Goal: Task Accomplishment & Management: Complete application form

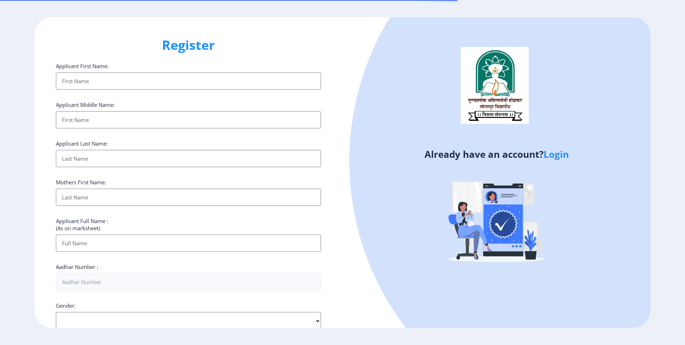
select select
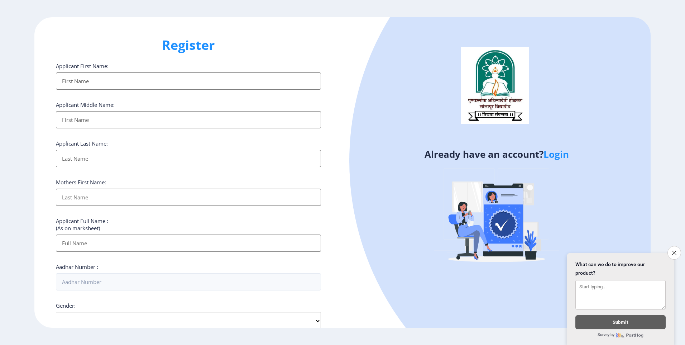
click at [79, 85] on input "Applicant First Name:" at bounding box center [188, 80] width 265 height 17
click at [677, 248] on button "Close survey" at bounding box center [674, 252] width 15 height 15
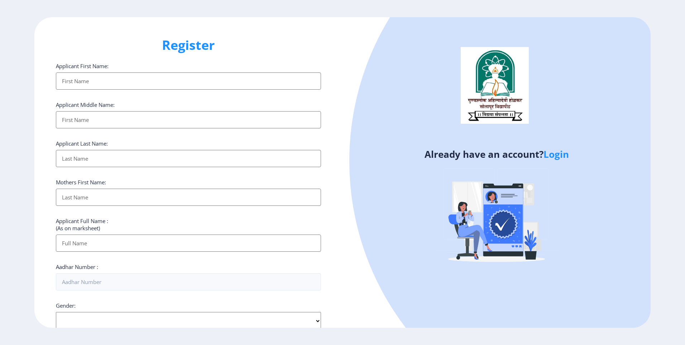
click at [96, 79] on input "Applicant First Name:" at bounding box center [188, 80] width 265 height 17
click at [83, 78] on input "Applicant First Name:" at bounding box center [188, 80] width 265 height 17
click at [206, 81] on input "Applicant First Name:" at bounding box center [188, 80] width 265 height 17
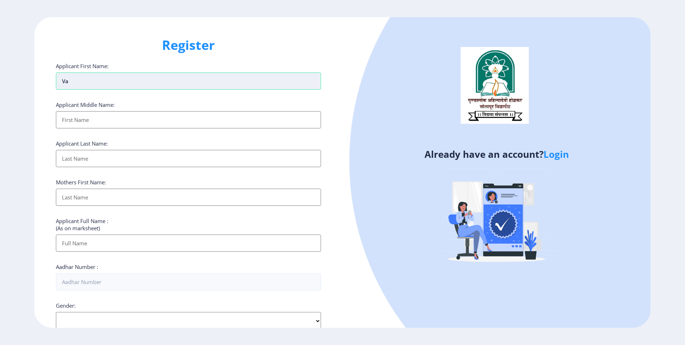
type input "v"
drag, startPoint x: 86, startPoint y: 81, endPoint x: 101, endPoint y: 81, distance: 15.4
click at [116, 85] on input "[PERSON_NAME] [PERSON_NAME]" at bounding box center [188, 80] width 265 height 17
type input "[PERSON_NAME]"
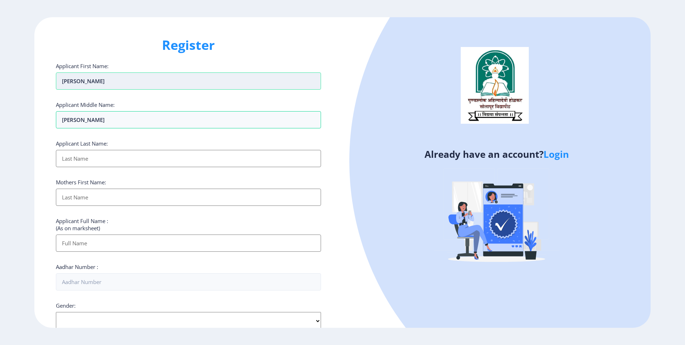
click at [122, 83] on input "[PERSON_NAME]" at bounding box center [188, 80] width 265 height 17
type input "[PERSON_NAME]"
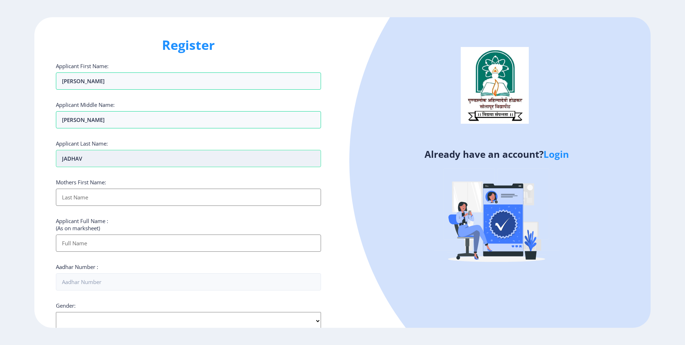
click at [91, 165] on input "JADHAV" at bounding box center [188, 158] width 265 height 17
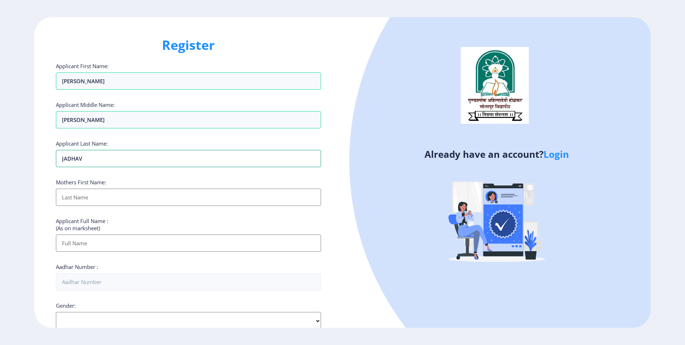
type input "JADHAV"
drag, startPoint x: 258, startPoint y: 173, endPoint x: 214, endPoint y: 196, distance: 49.7
click at [258, 172] on div "Applicant First Name: [PERSON_NAME] Applicant Middle Name: [PERSON_NAME] Applic…" at bounding box center [188, 277] width 265 height 431
click at [213, 196] on input "Applicant First Name:" at bounding box center [188, 196] width 265 height 17
type input "[PERSON_NAME]"
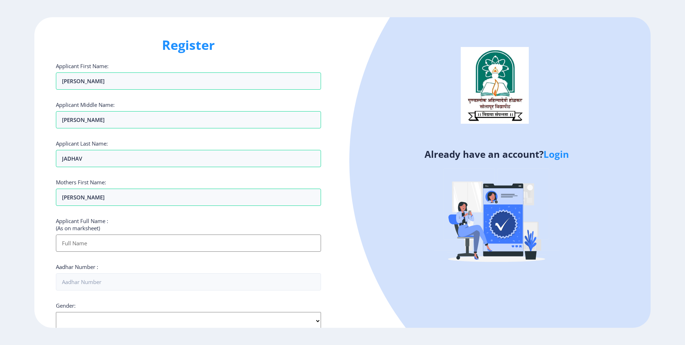
click at [101, 243] on input "Applicant First Name:" at bounding box center [188, 242] width 265 height 17
click at [184, 237] on input "Applicant First Name:" at bounding box center [188, 242] width 265 height 17
click at [364, 256] on div "Already have an account? Login" at bounding box center [497, 172] width 308 height 310
click at [82, 242] on input "Applicant First Name:" at bounding box center [188, 242] width 265 height 17
type input "[PERSON_NAME] [PERSON_NAME]"
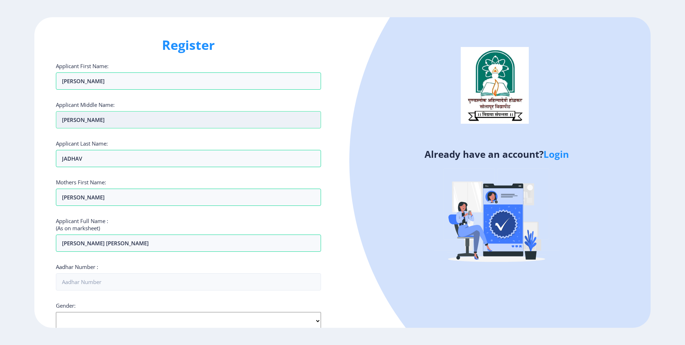
click at [73, 122] on input "[PERSON_NAME]" at bounding box center [188, 119] width 265 height 17
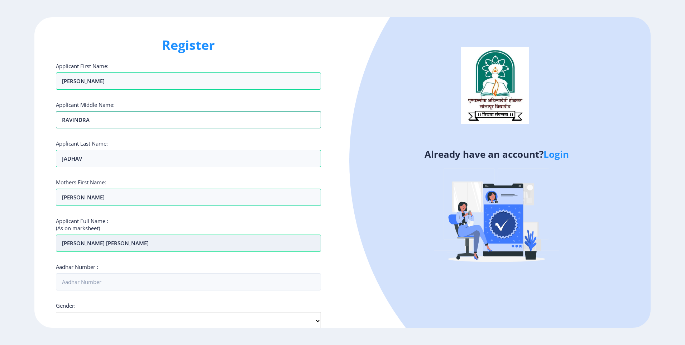
type input "RAVINDRA"
click at [121, 243] on input "[PERSON_NAME] [PERSON_NAME]" at bounding box center [188, 242] width 265 height 17
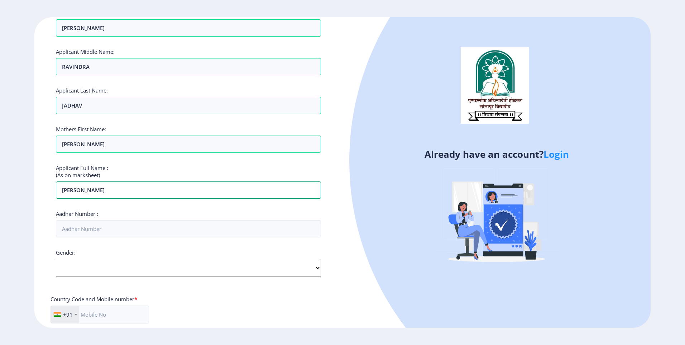
scroll to position [72, 0]
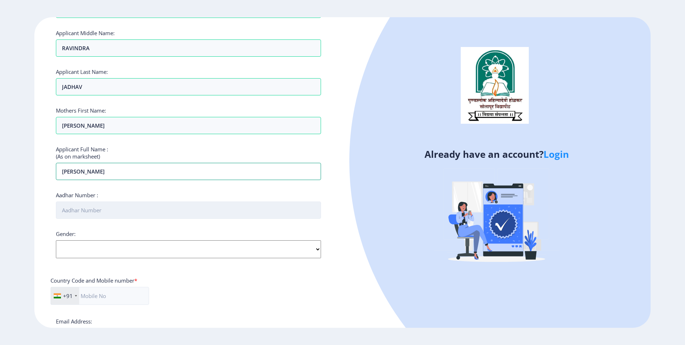
type input "[PERSON_NAME]"
click at [98, 212] on input "Aadhar Number :" at bounding box center [188, 209] width 265 height 17
click at [121, 251] on div "Gender: Select Gender [DEMOGRAPHIC_DATA] [DEMOGRAPHIC_DATA] Other" at bounding box center [188, 244] width 265 height 28
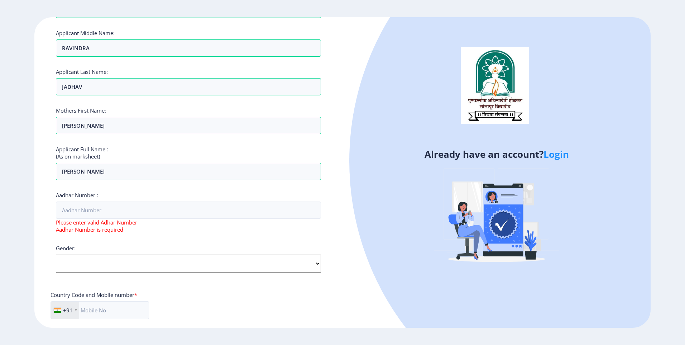
select select "[DEMOGRAPHIC_DATA]"
click at [56, 254] on select "Select Gender [DEMOGRAPHIC_DATA] [DEMOGRAPHIC_DATA] Other" at bounding box center [188, 263] width 265 height 18
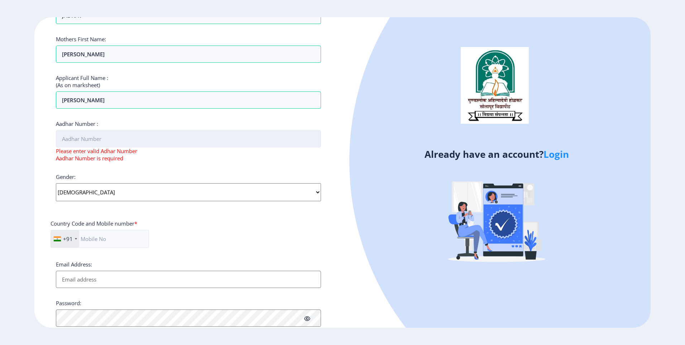
scroll to position [143, 0]
click at [109, 240] on input "text" at bounding box center [100, 238] width 99 height 18
click at [243, 237] on div "+91 [GEOGRAPHIC_DATA] ([GEOGRAPHIC_DATA]) +91 [GEOGRAPHIC_DATA] (‫[GEOGRAPHIC_D…" at bounding box center [189, 241] width 276 height 24
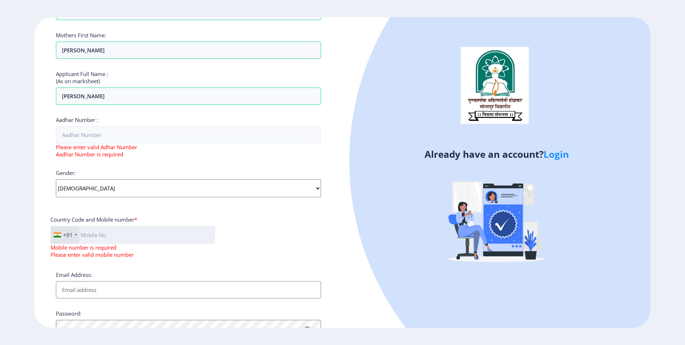
scroll to position [145, 0]
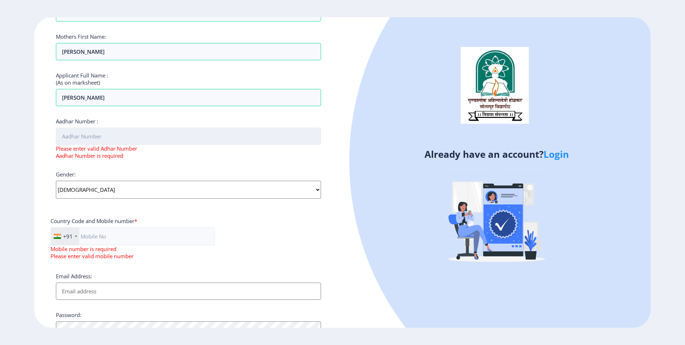
click at [189, 138] on input "Aadhar Number :" at bounding box center [188, 136] width 265 height 17
